Goal: Task Accomplishment & Management: Manage account settings

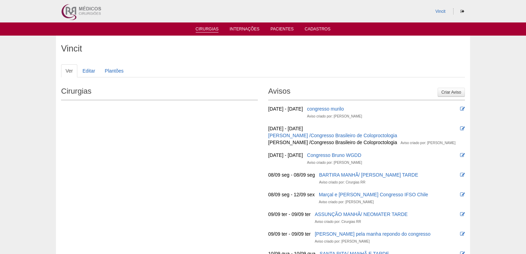
click at [213, 30] on link "Cirurgias" at bounding box center [207, 30] width 23 height 6
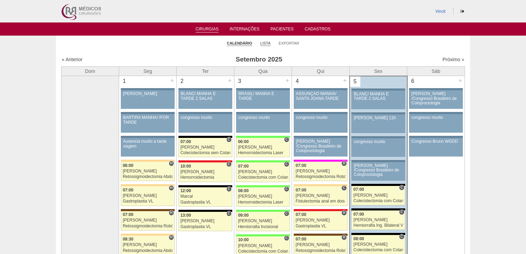
click at [266, 43] on link "Lista" at bounding box center [265, 43] width 10 height 5
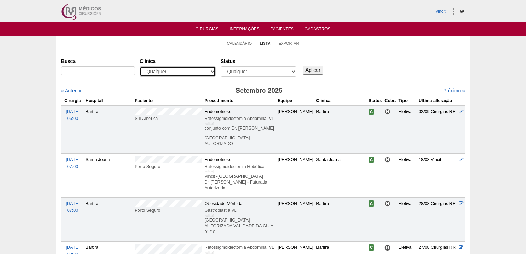
click at [211, 71] on select "- Qualquer - 6R Alphaville Assunção Bartira Brasil Christovão da Gama Cruz Azul…" at bounding box center [178, 71] width 76 height 10
select select "48"
click at [140, 66] on select "- Qualquer - 6R Alphaville Assunção Bartira Brasil Christovão da Gama Cruz Azul…" at bounding box center [178, 71] width 76 height 10
click at [310, 67] on input "Aplicar" at bounding box center [313, 70] width 20 height 9
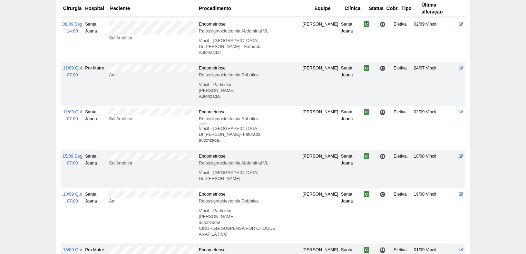
scroll to position [414, 0]
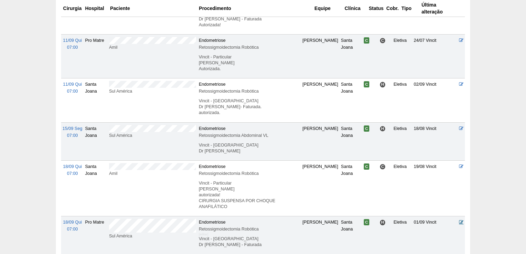
click at [462, 220] on icon at bounding box center [461, 222] width 4 height 4
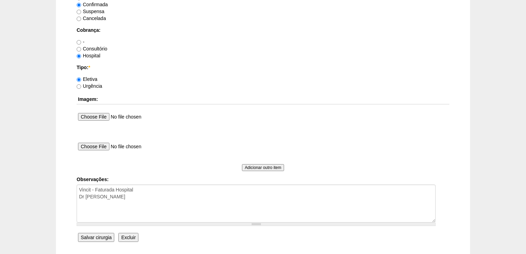
scroll to position [608, 0]
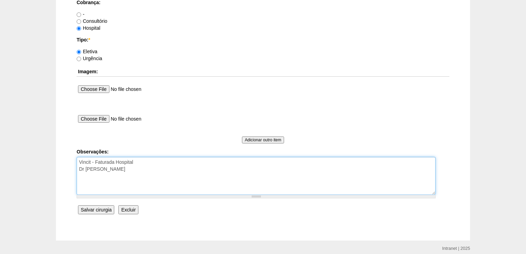
click at [139, 169] on textarea "Vincit - Faturada Hospital Dr [PERSON_NAME]" at bounding box center [256, 176] width 359 height 38
type textarea "Vincit - Faturada Hospital Dr [PERSON_NAME] autorizada"
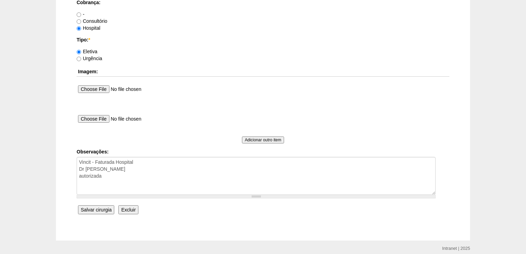
click at [97, 209] on input "Salvar cirurgia" at bounding box center [96, 209] width 36 height 9
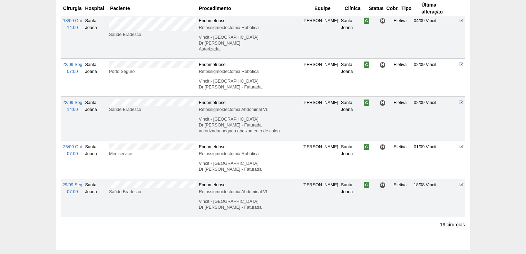
scroll to position [734, 0]
